Goal: Information Seeking & Learning: Learn about a topic

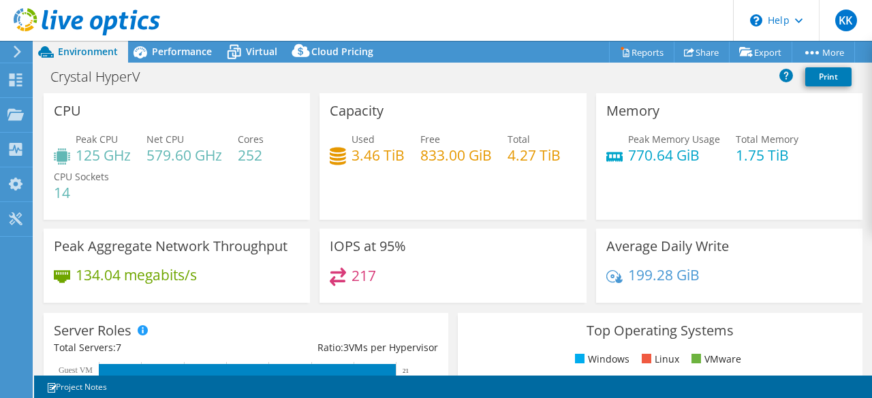
select select "USD"
drag, startPoint x: 598, startPoint y: 248, endPoint x: 744, endPoint y: 254, distance: 146.6
click at [744, 254] on div "Average Daily Write 199.28 GiB" at bounding box center [729, 266] width 266 height 74
click at [644, 277] on h4 "199.28 GiB" at bounding box center [664, 275] width 72 height 15
drag, startPoint x: 619, startPoint y: 281, endPoint x: 699, endPoint y: 294, distance: 80.6
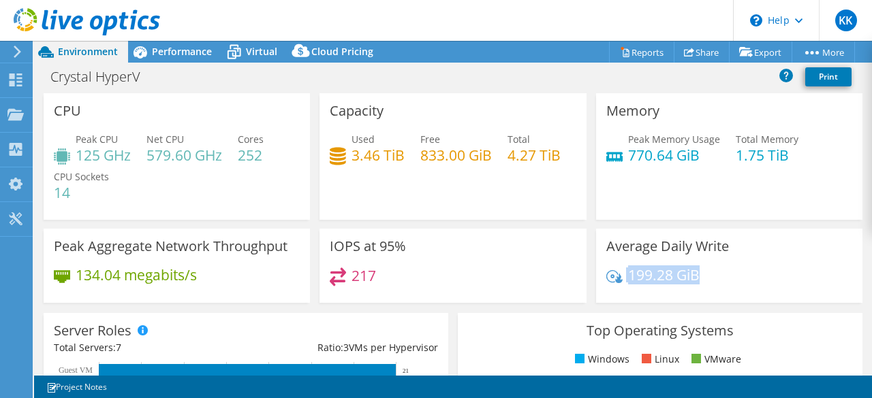
click at [699, 294] on div "199.28 GiB" at bounding box center [729, 282] width 246 height 29
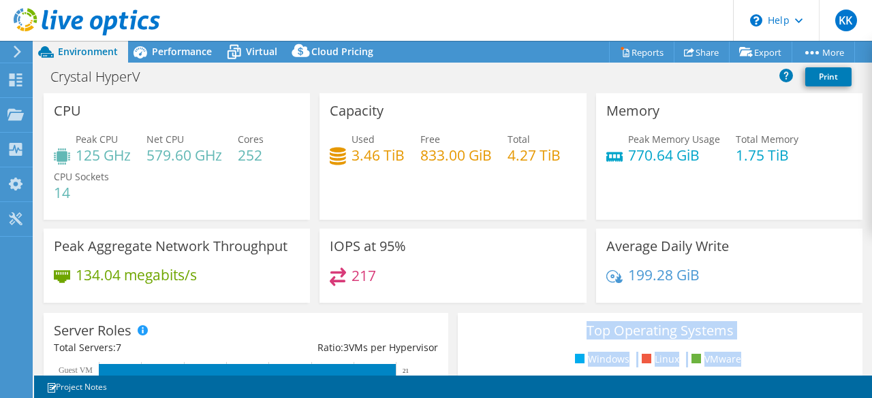
drag, startPoint x: 578, startPoint y: 337, endPoint x: 732, endPoint y: 343, distance: 153.4
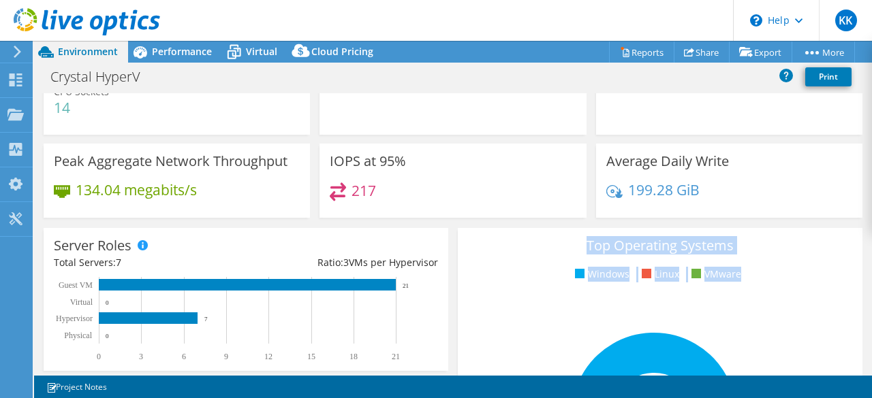
scroll to position [86, 0]
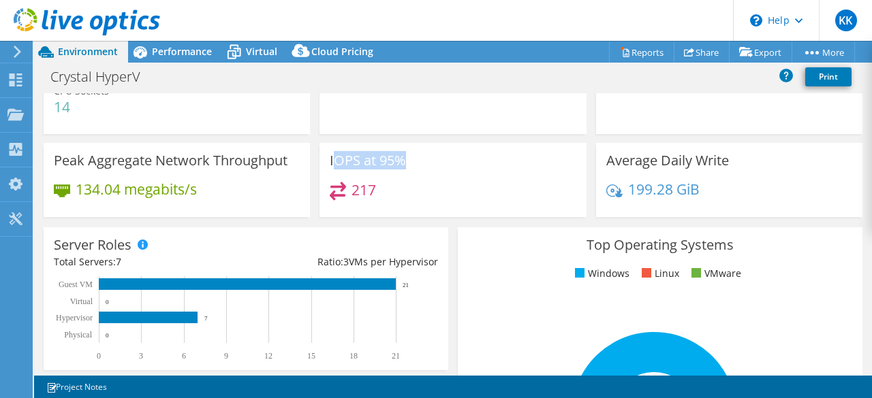
drag, startPoint x: 328, startPoint y: 157, endPoint x: 433, endPoint y: 179, distance: 107.3
click at [433, 179] on div "IOPS at 95% 217" at bounding box center [452, 180] width 266 height 74
